Goal: Task Accomplishment & Management: Use online tool/utility

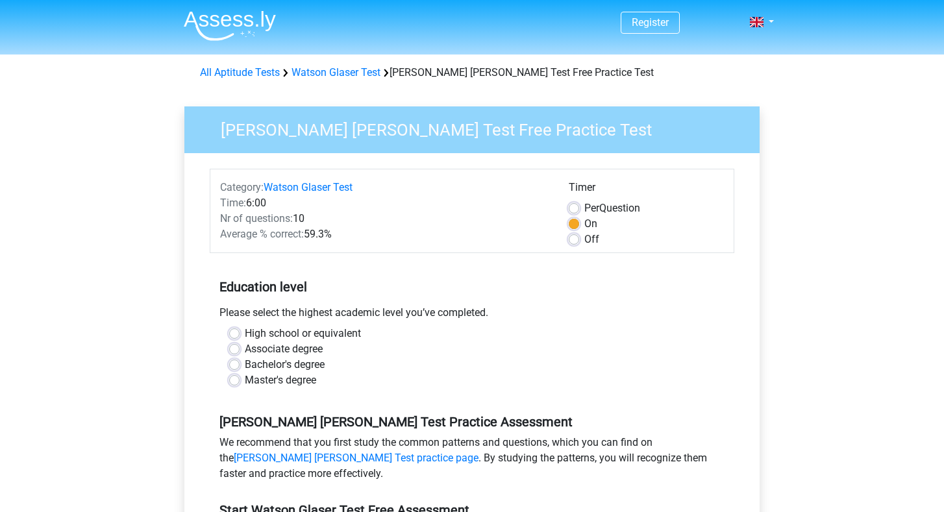
click at [580, 234] on div "Off" at bounding box center [645, 240] width 155 height 16
click at [584, 238] on label "Off" at bounding box center [591, 240] width 15 height 16
click at [575, 238] on input "Off" at bounding box center [573, 238] width 10 height 13
radio input "true"
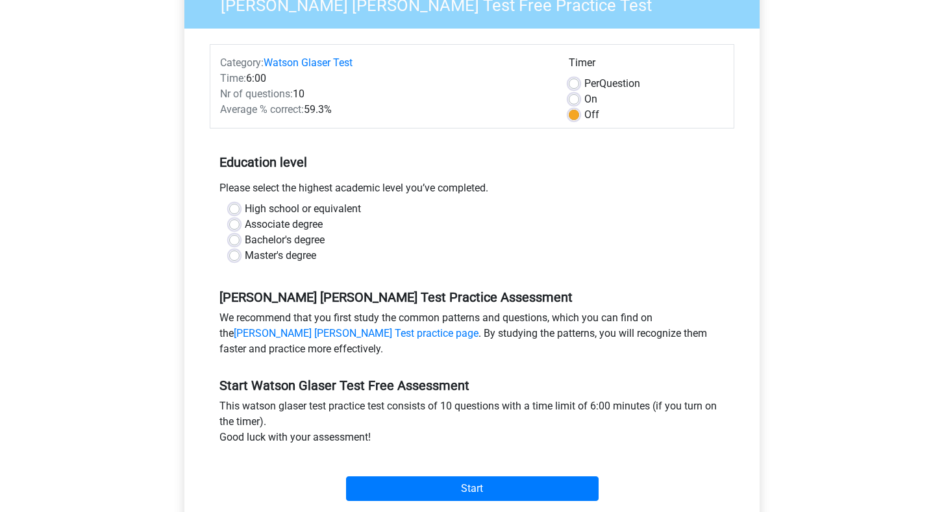
scroll to position [129, 0]
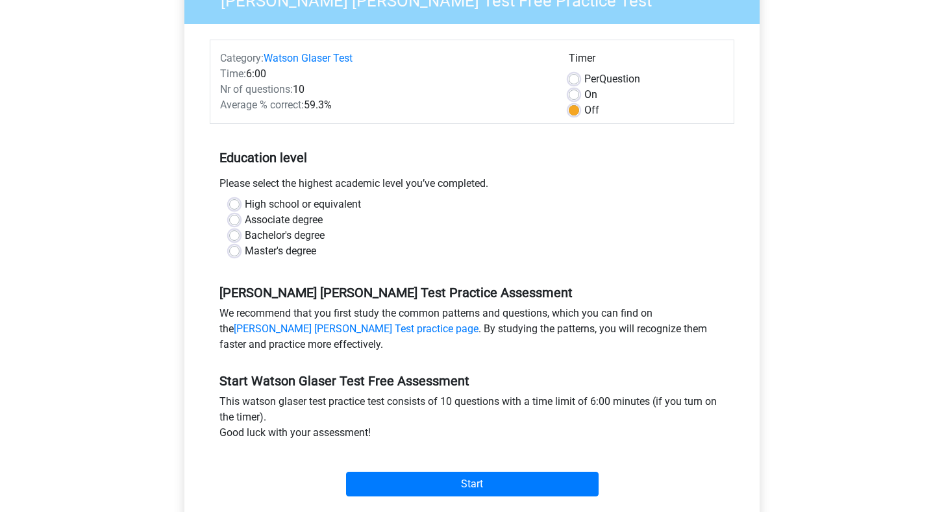
click at [318, 236] on label "Bachelor's degree" at bounding box center [285, 236] width 80 height 16
click at [239, 236] on input "Bachelor's degree" at bounding box center [234, 234] width 10 height 13
radio input "true"
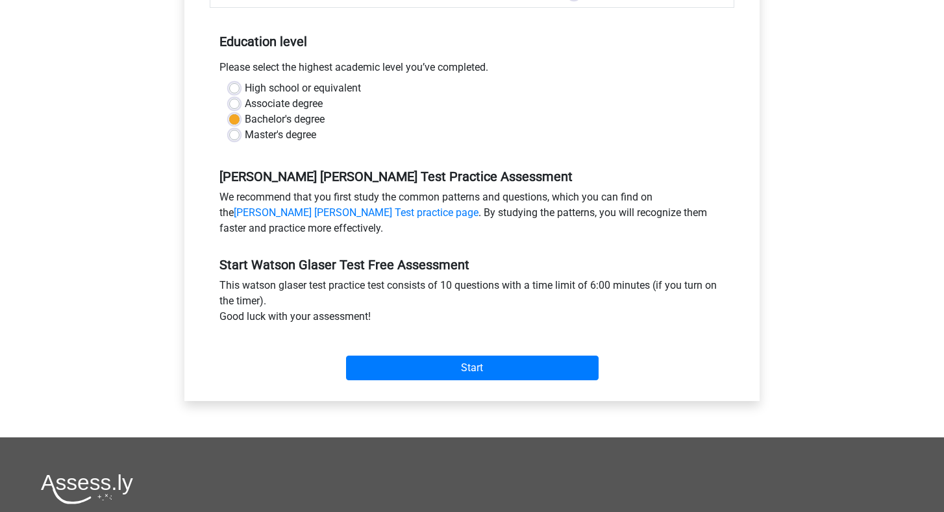
scroll to position [247, 0]
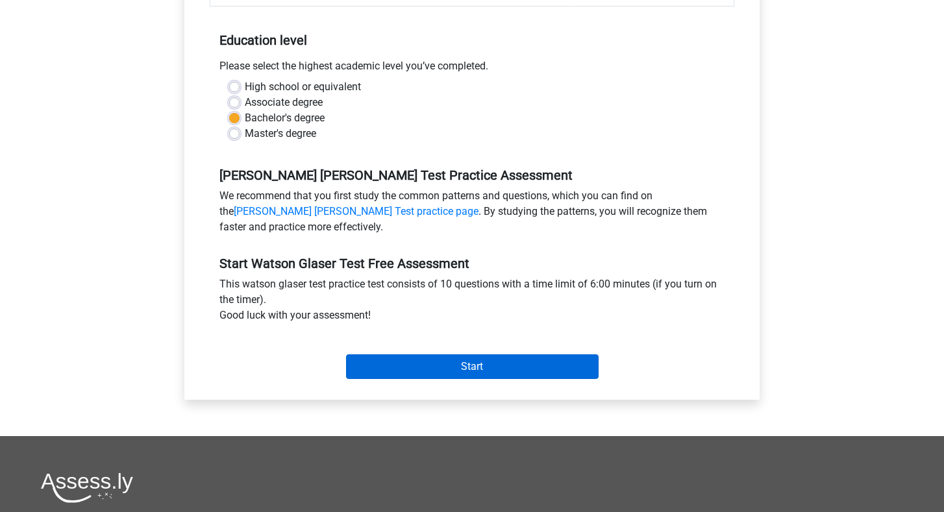
click at [459, 367] on input "Start" at bounding box center [472, 366] width 252 height 25
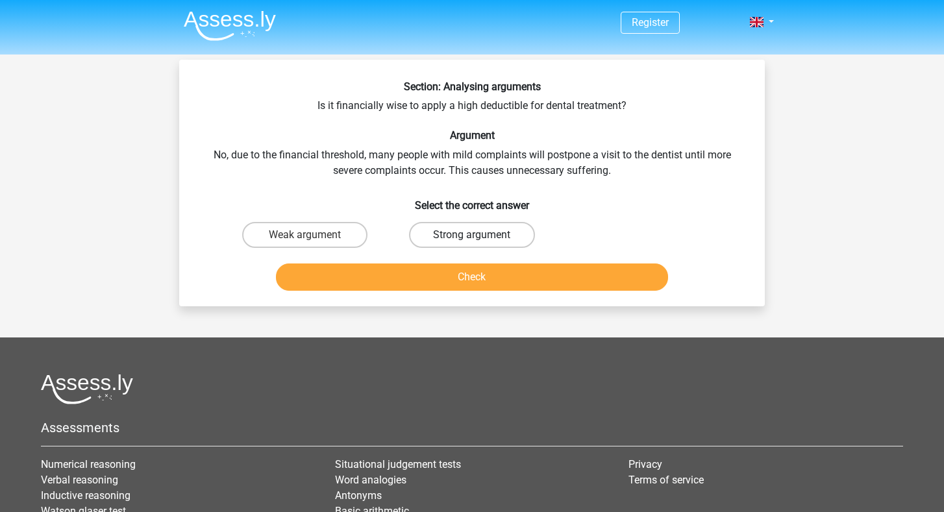
click at [447, 234] on label "Strong argument" at bounding box center [471, 235] width 125 height 26
click at [472, 235] on input "Strong argument" at bounding box center [476, 239] width 8 height 8
radio input "true"
click at [457, 278] on button "Check" at bounding box center [472, 276] width 393 height 27
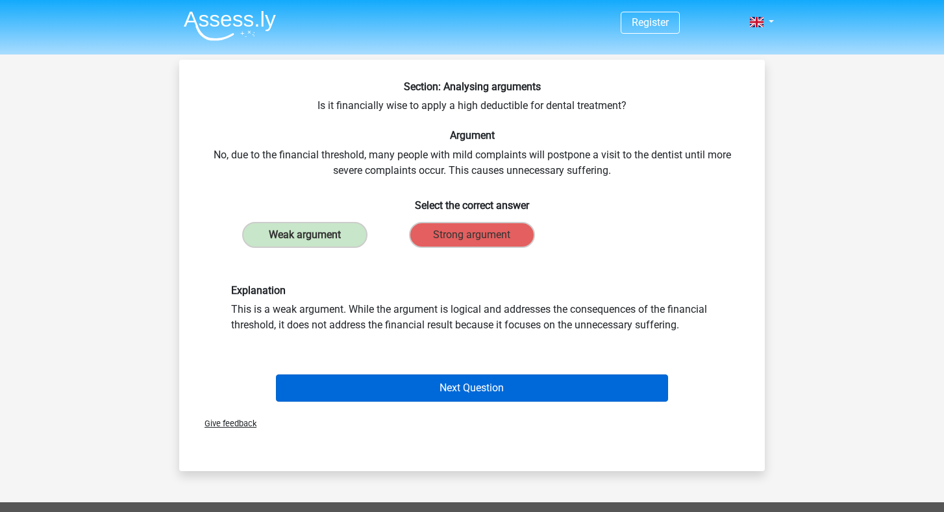
click at [477, 382] on button "Next Question" at bounding box center [472, 387] width 393 height 27
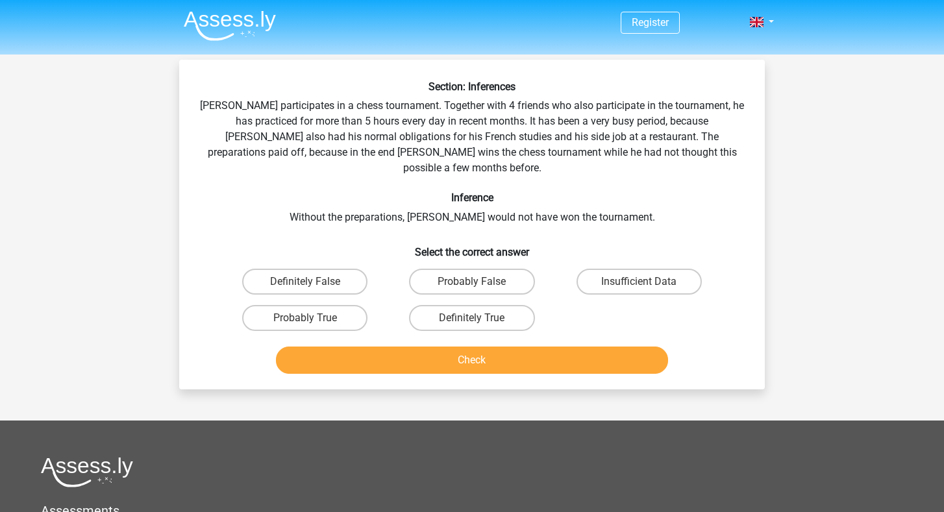
scroll to position [60, 0]
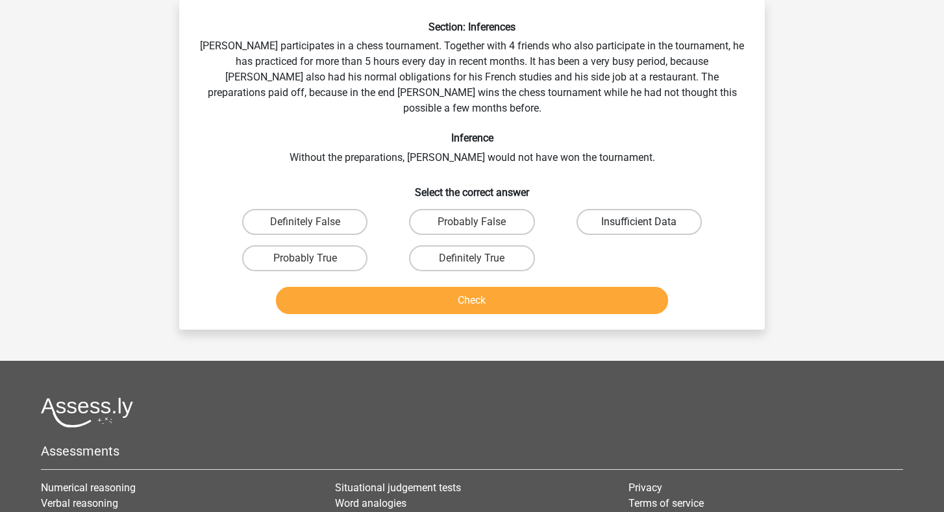
click at [605, 211] on label "Insufficient Data" at bounding box center [638, 222] width 125 height 26
click at [639, 222] on input "Insufficient Data" at bounding box center [643, 226] width 8 height 8
radio input "true"
click at [541, 287] on button "Check" at bounding box center [472, 300] width 393 height 27
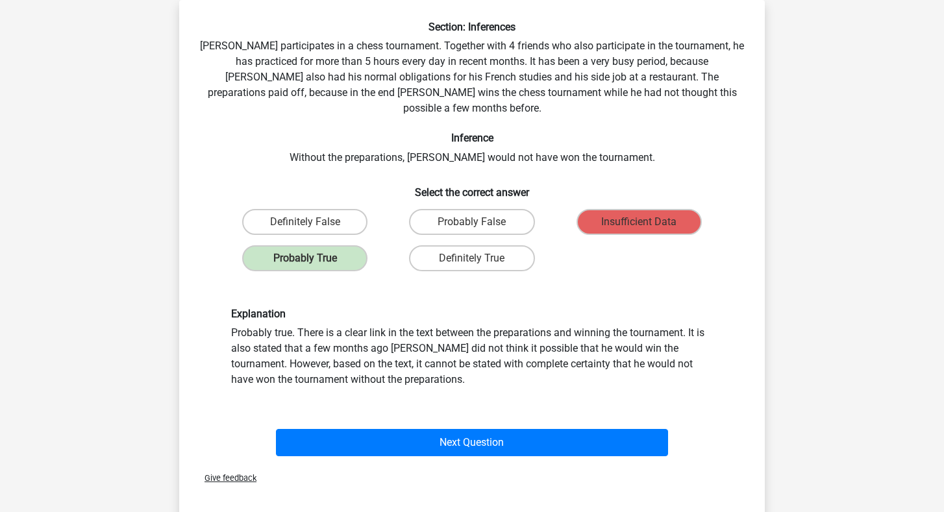
click at [469, 441] on div "Next Question" at bounding box center [471, 445] width 501 height 32
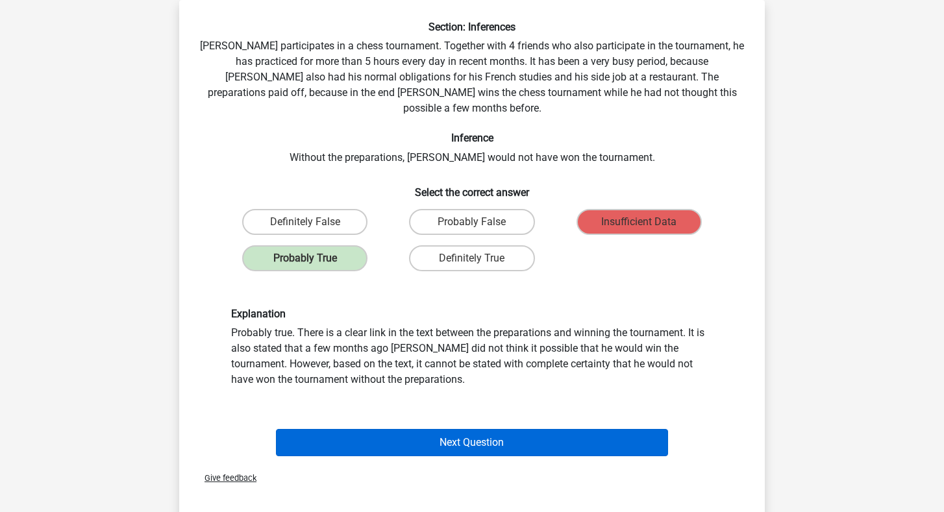
click at [464, 430] on button "Next Question" at bounding box center [472, 442] width 393 height 27
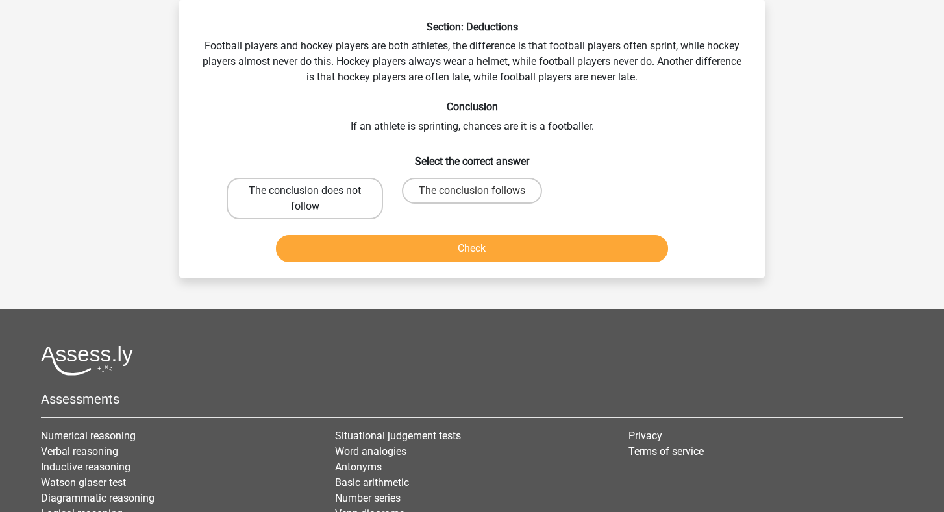
click at [278, 196] on label "The conclusion does not follow" at bounding box center [304, 199] width 156 height 42
click at [305, 196] on input "The conclusion does not follow" at bounding box center [309, 195] width 8 height 8
radio input "true"
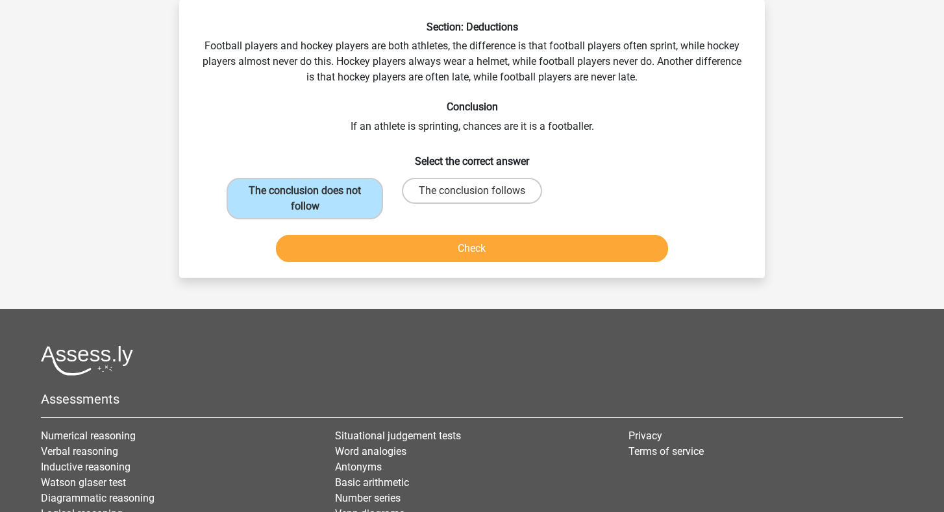
click at [366, 228] on div "Check" at bounding box center [472, 246] width 544 height 43
click at [369, 246] on button "Check" at bounding box center [472, 248] width 393 height 27
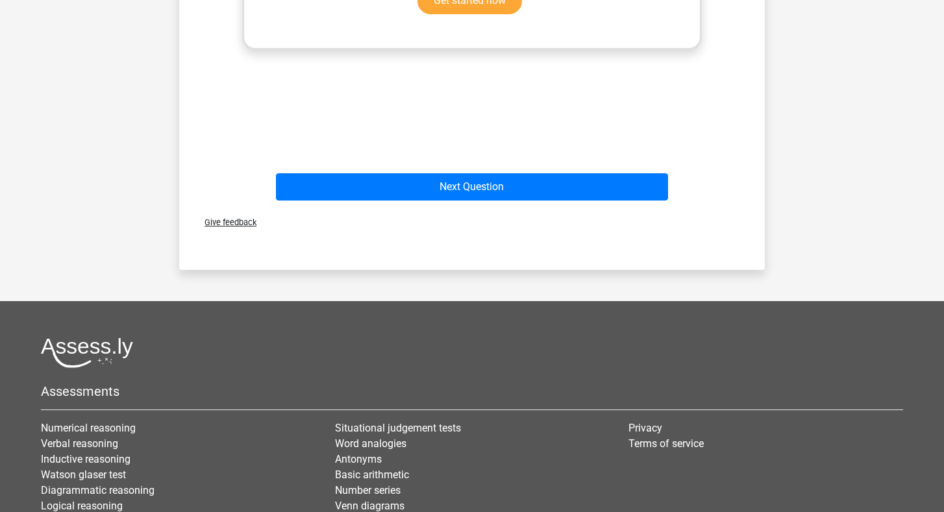
scroll to position [367, 0]
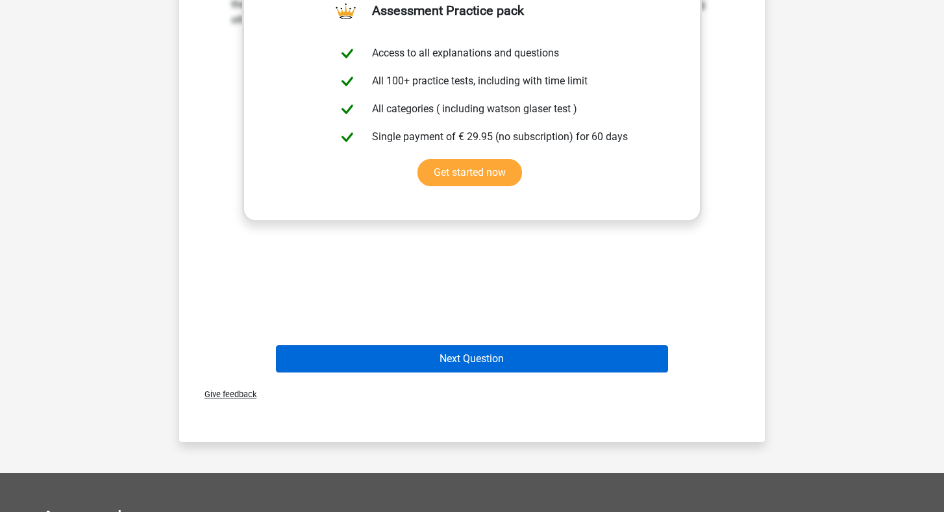
click at [554, 352] on button "Next Question" at bounding box center [472, 358] width 393 height 27
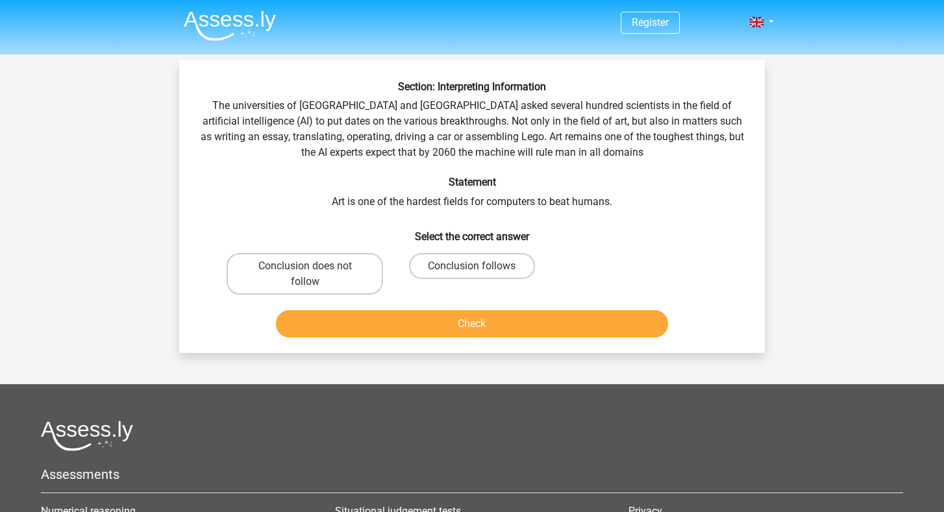
scroll to position [0, 0]
click at [493, 239] on h6 "Select the correct answer" at bounding box center [472, 231] width 544 height 23
click at [492, 255] on label "Conclusion follows" at bounding box center [471, 266] width 125 height 26
click at [480, 266] on input "Conclusion follows" at bounding box center [476, 270] width 8 height 8
radio input "true"
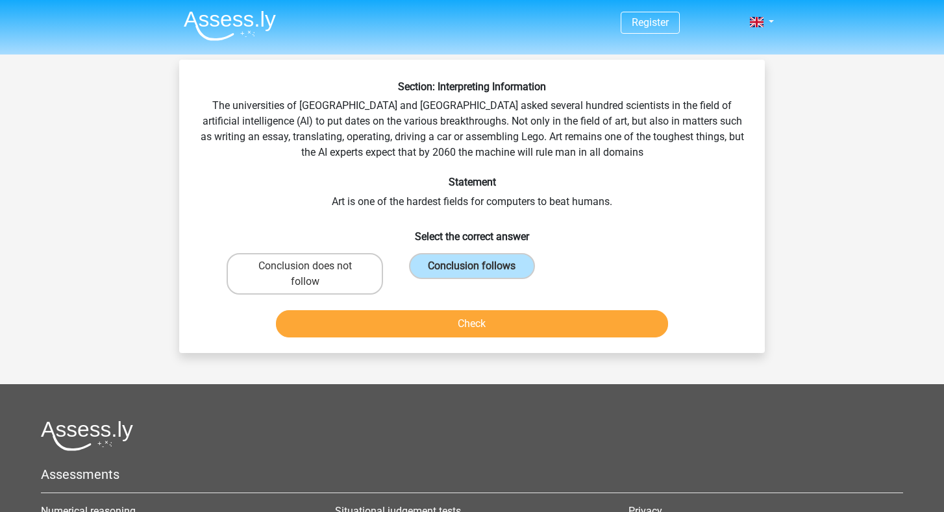
click at [476, 321] on button "Check" at bounding box center [472, 323] width 393 height 27
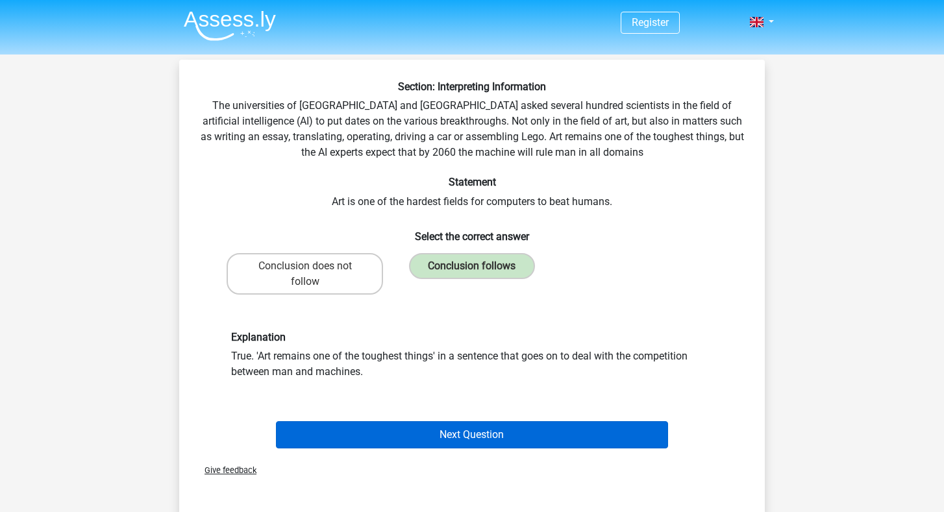
click at [474, 437] on button "Next Question" at bounding box center [472, 434] width 393 height 27
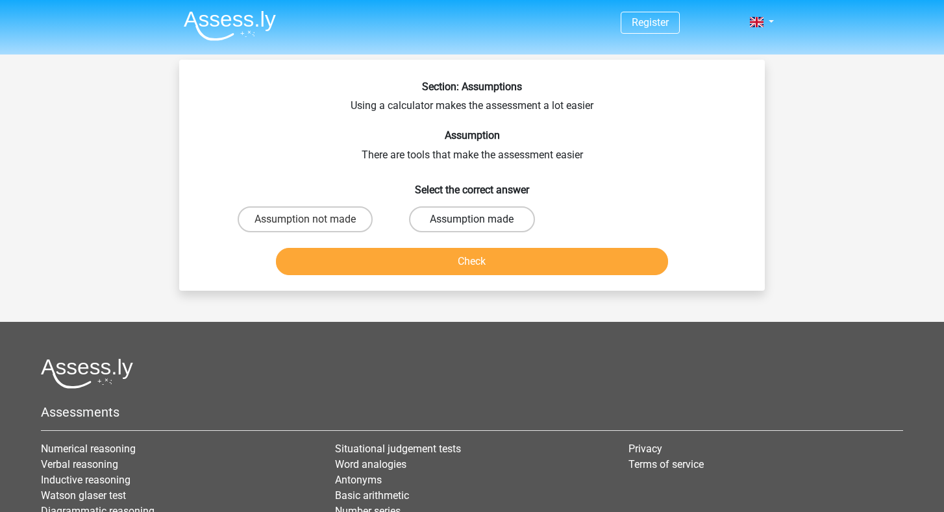
click at [473, 217] on label "Assumption made" at bounding box center [471, 219] width 125 height 26
click at [473, 219] on input "Assumption made" at bounding box center [476, 223] width 8 height 8
radio input "true"
click at [447, 256] on button "Check" at bounding box center [472, 261] width 393 height 27
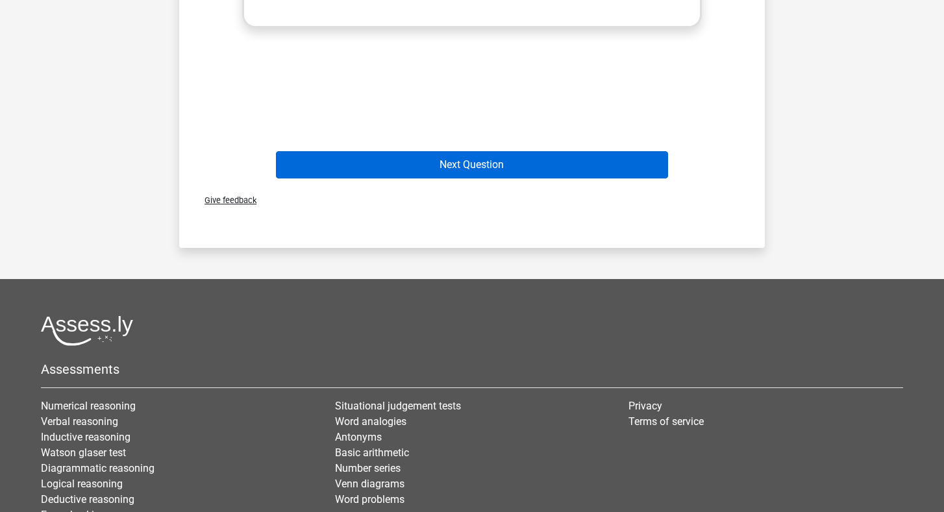
click at [432, 164] on button "Next Question" at bounding box center [472, 164] width 393 height 27
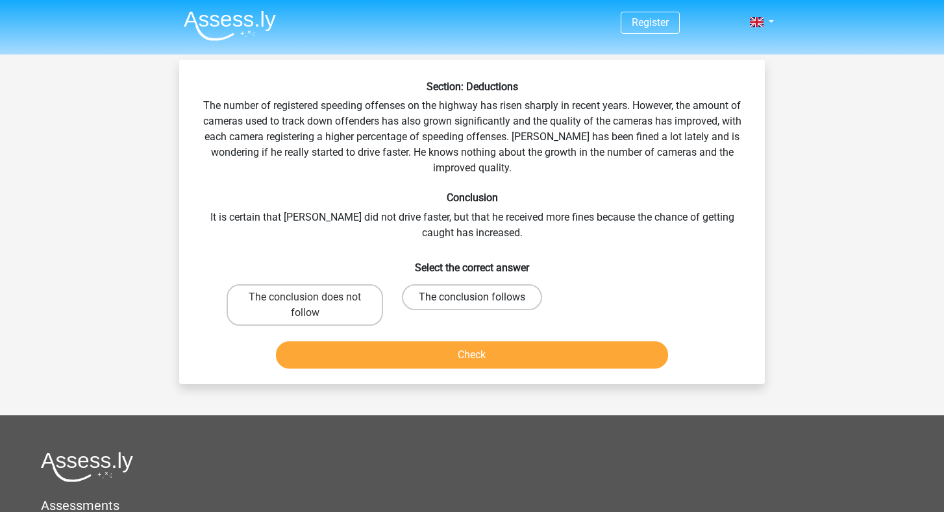
click at [488, 297] on label "The conclusion follows" at bounding box center [472, 297] width 140 height 26
click at [480, 297] on input "The conclusion follows" at bounding box center [476, 301] width 8 height 8
radio input "true"
click at [487, 341] on button "Check" at bounding box center [472, 354] width 393 height 27
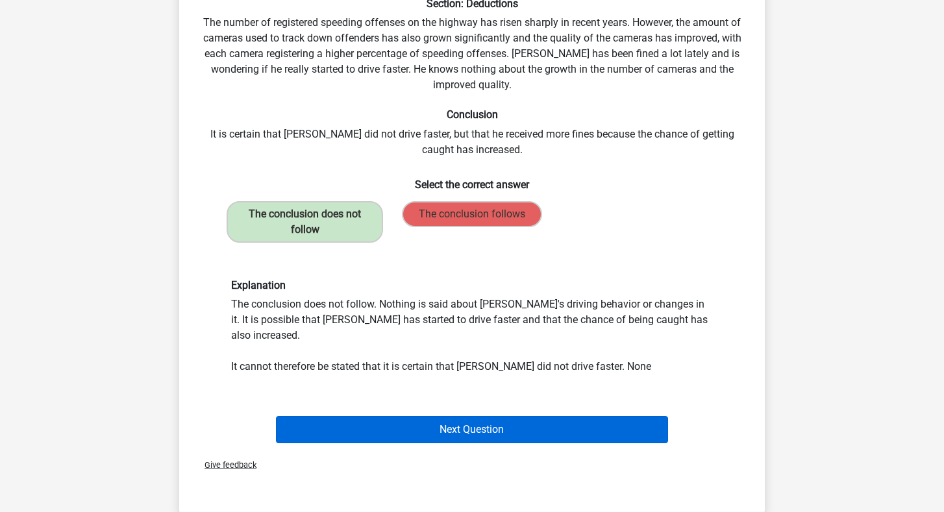
scroll to position [86, 0]
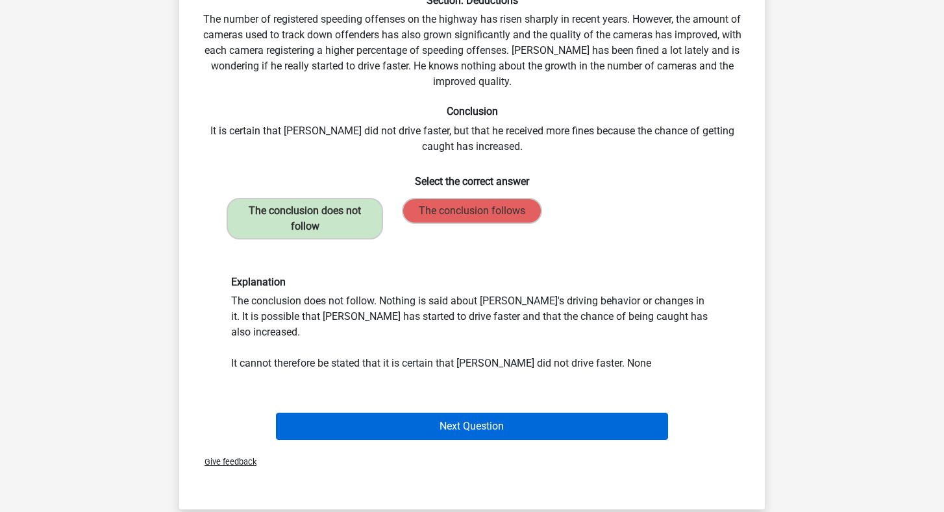
click at [502, 413] on button "Next Question" at bounding box center [472, 426] width 393 height 27
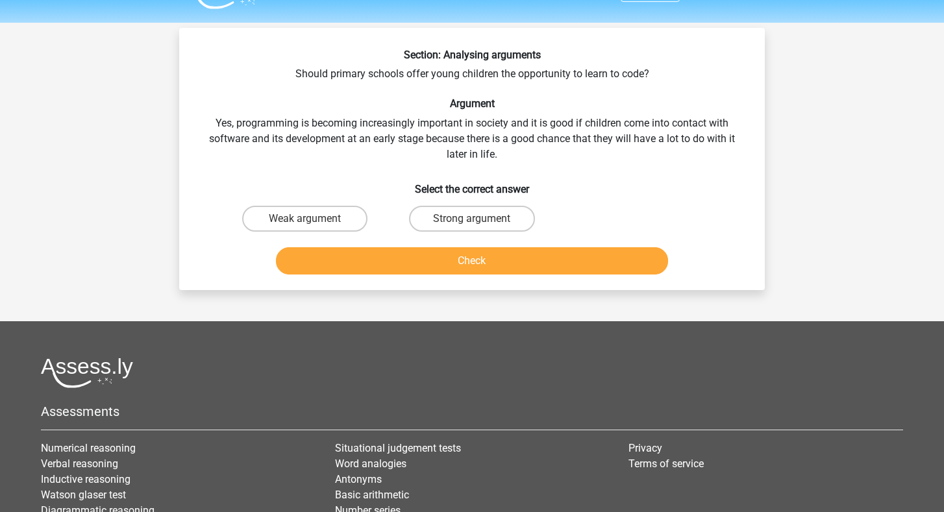
scroll to position [32, 0]
click at [490, 216] on label "Strong argument" at bounding box center [471, 219] width 125 height 26
click at [480, 219] on input "Strong argument" at bounding box center [476, 223] width 8 height 8
radio input "true"
click at [478, 246] on div "Check" at bounding box center [472, 258] width 544 height 43
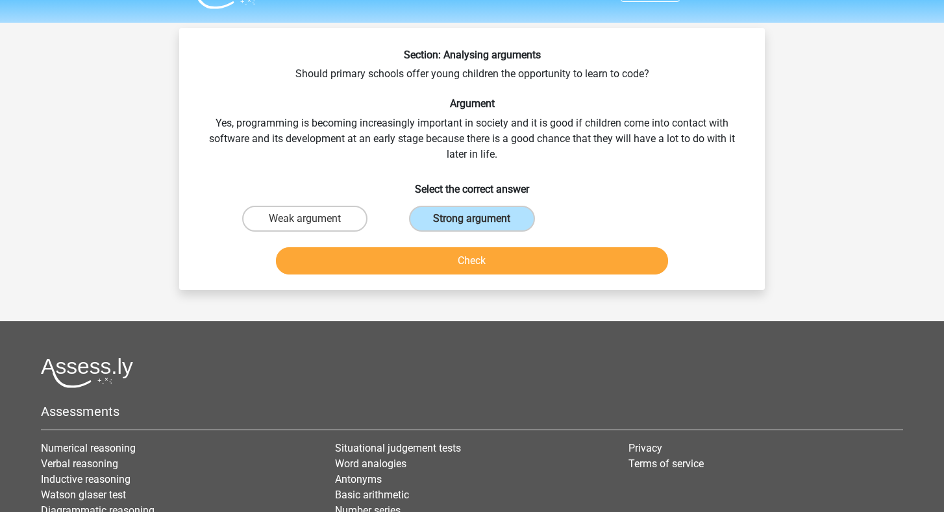
click at [480, 266] on button "Check" at bounding box center [472, 260] width 393 height 27
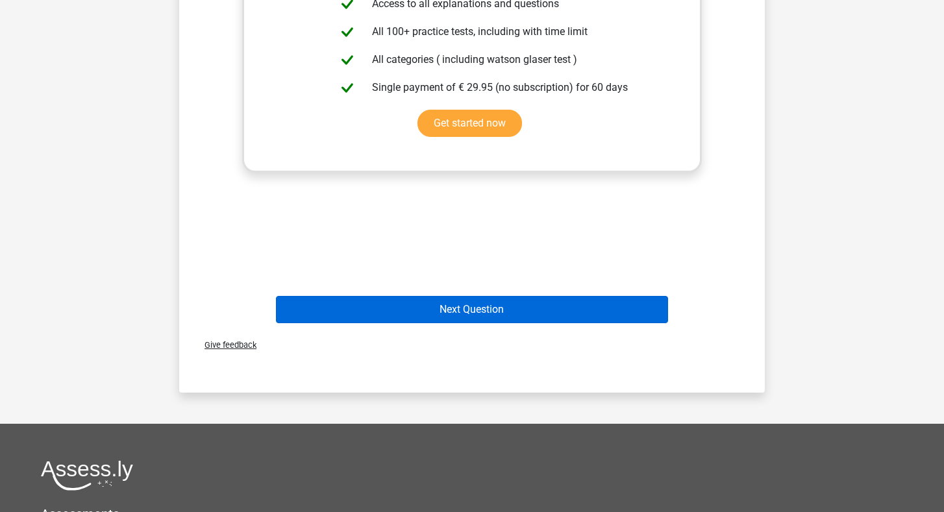
click at [463, 309] on button "Next Question" at bounding box center [472, 309] width 393 height 27
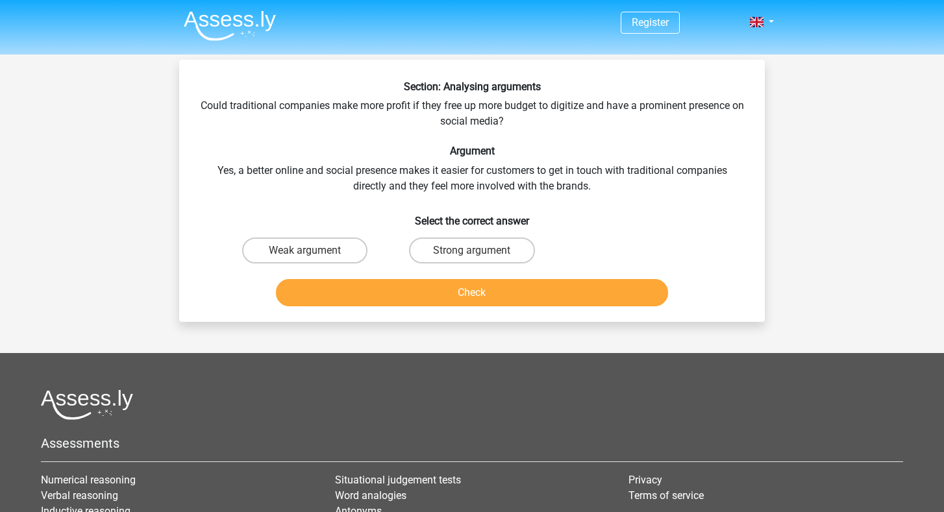
scroll to position [0, 0]
click at [332, 249] on label "Weak argument" at bounding box center [304, 251] width 125 height 26
click at [313, 250] on input "Weak argument" at bounding box center [309, 254] width 8 height 8
radio input "true"
click at [368, 289] on button "Check" at bounding box center [472, 292] width 393 height 27
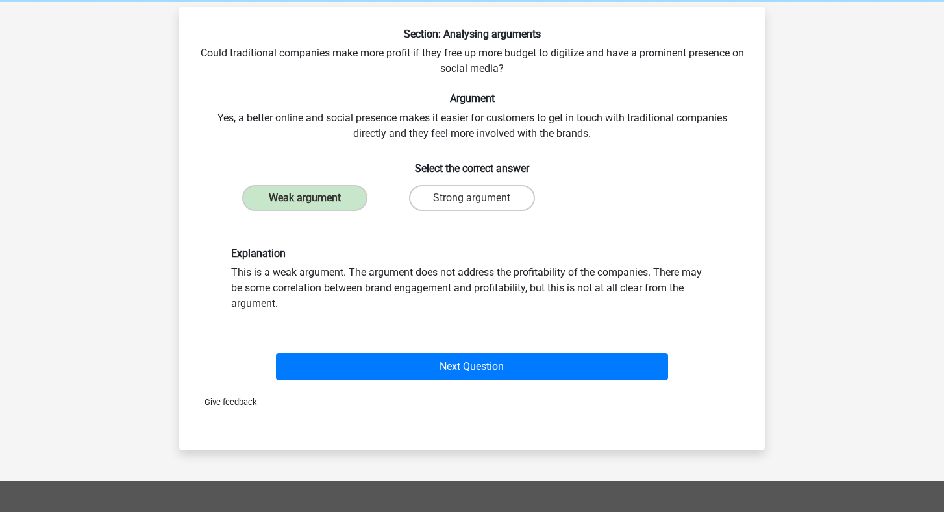
scroll to position [53, 0]
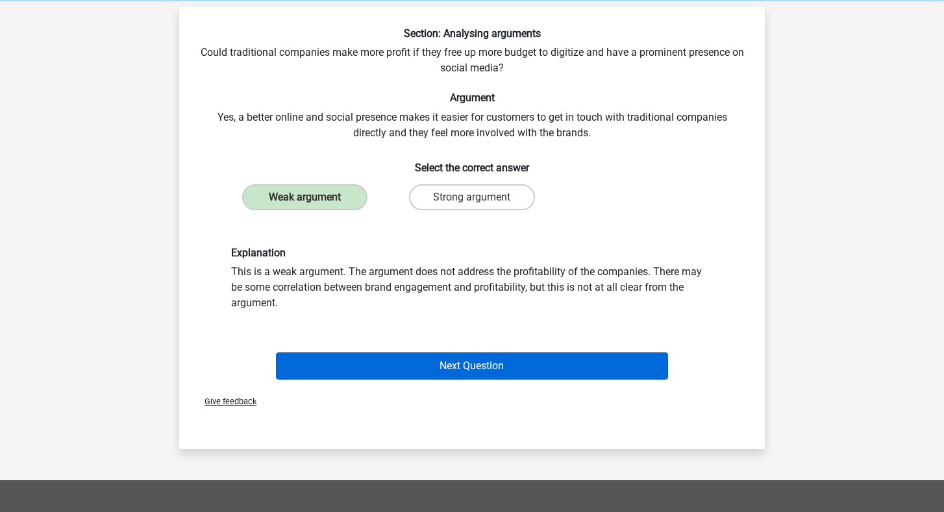
click at [409, 363] on button "Next Question" at bounding box center [472, 365] width 393 height 27
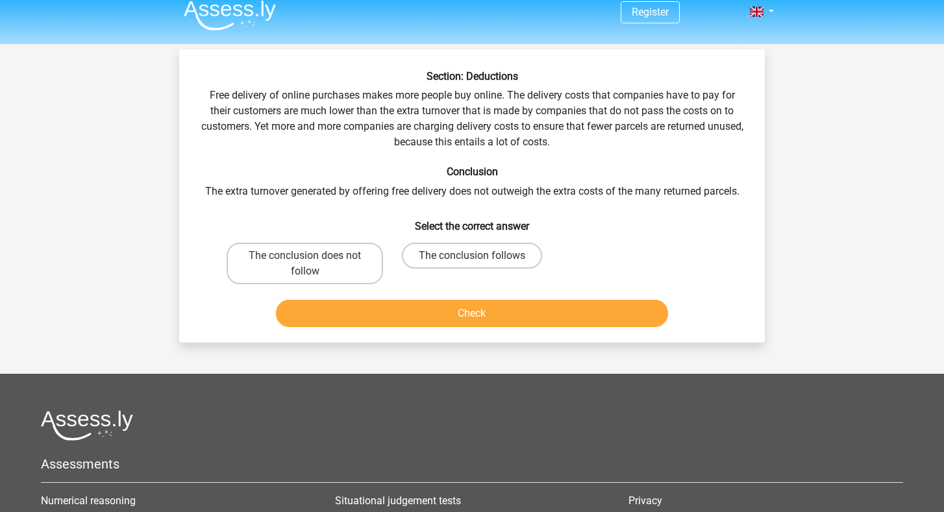
scroll to position [11, 0]
click at [350, 267] on label "The conclusion does not follow" at bounding box center [304, 263] width 156 height 42
click at [313, 263] on input "The conclusion does not follow" at bounding box center [309, 259] width 8 height 8
radio input "true"
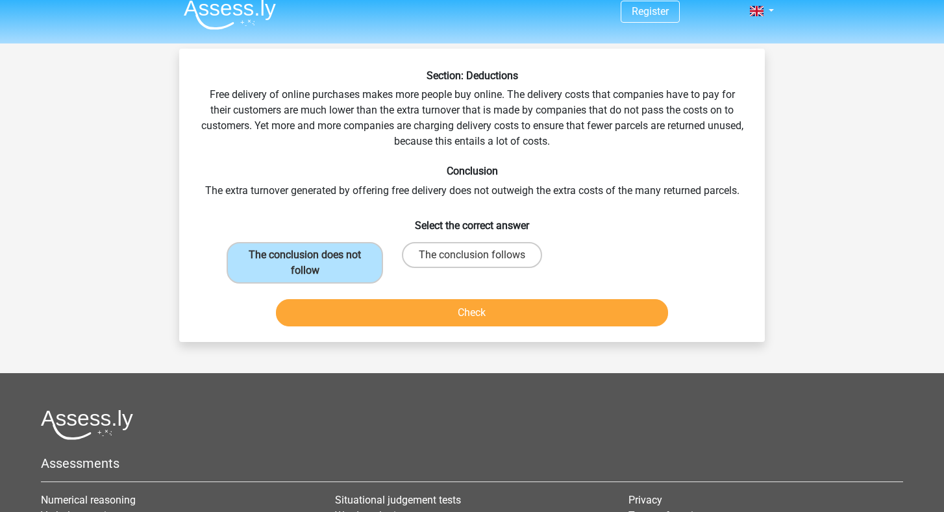
click at [366, 295] on div "Check" at bounding box center [472, 310] width 544 height 43
click at [365, 305] on button "Check" at bounding box center [472, 312] width 393 height 27
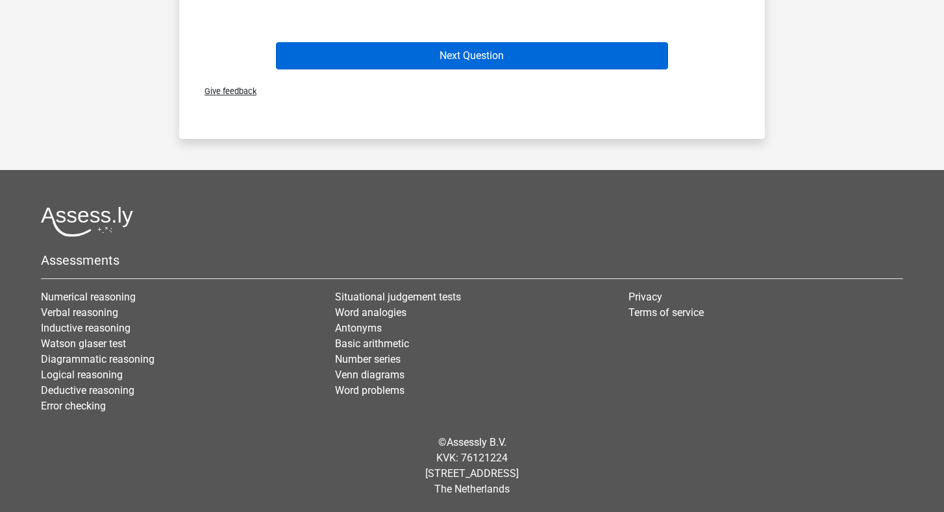
click at [415, 62] on button "Next Question" at bounding box center [472, 55] width 393 height 27
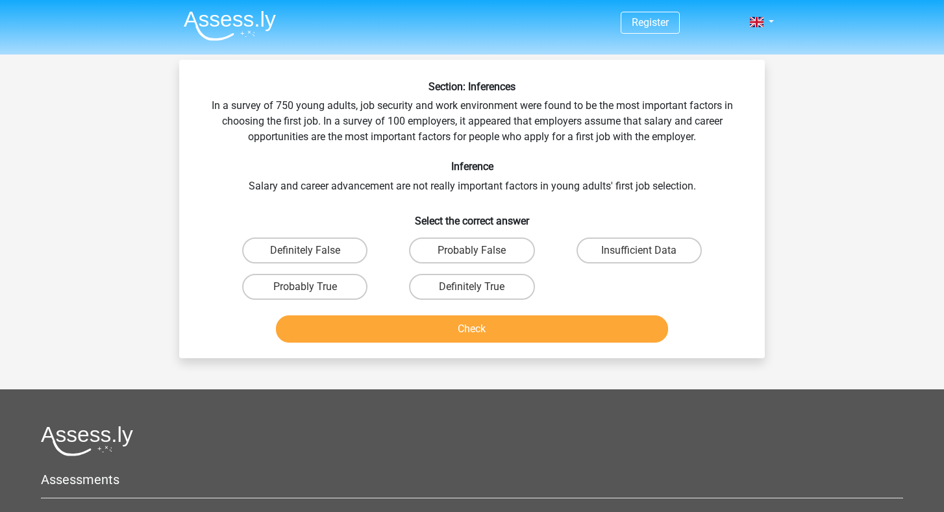
scroll to position [0, 0]
click at [598, 251] on label "Insufficient Data" at bounding box center [638, 251] width 125 height 26
click at [639, 251] on input "Insufficient Data" at bounding box center [643, 254] width 8 height 8
radio input "true"
click at [470, 328] on button "Check" at bounding box center [472, 328] width 393 height 27
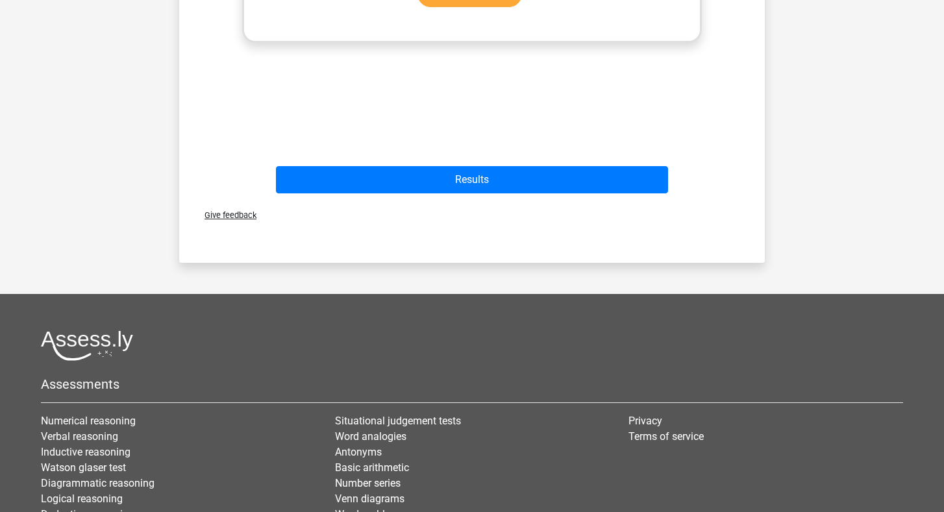
scroll to position [586, 0]
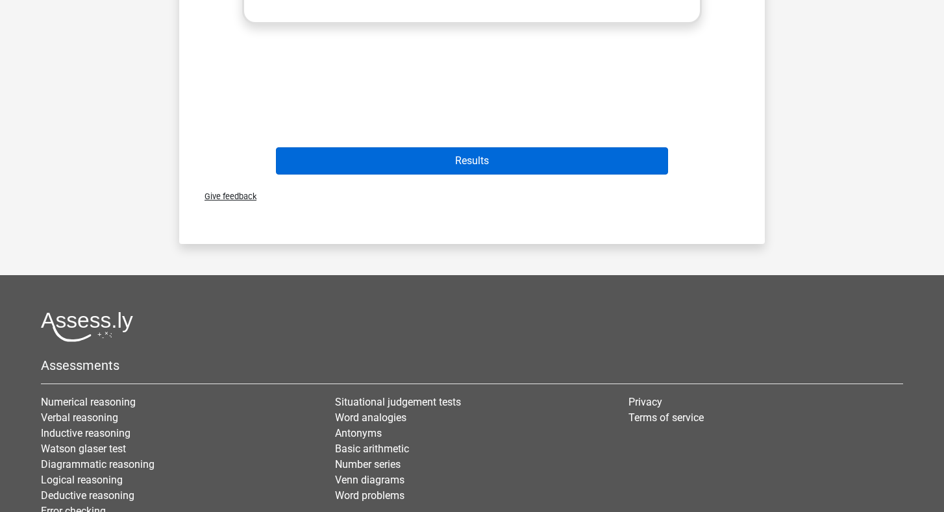
click at [464, 168] on button "Results" at bounding box center [472, 160] width 393 height 27
